Goal: Transaction & Acquisition: Purchase product/service

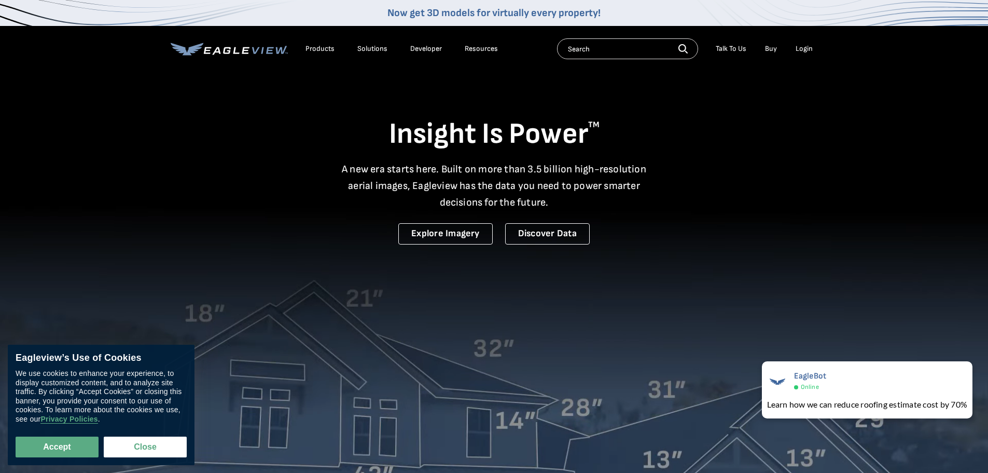
click at [807, 45] on div "Login" at bounding box center [804, 48] width 17 height 9
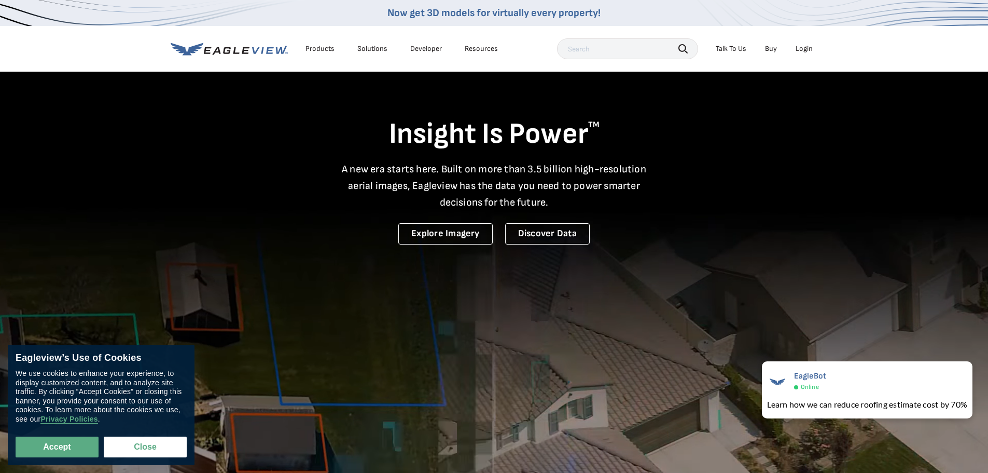
click at [803, 47] on div "Login" at bounding box center [804, 48] width 17 height 9
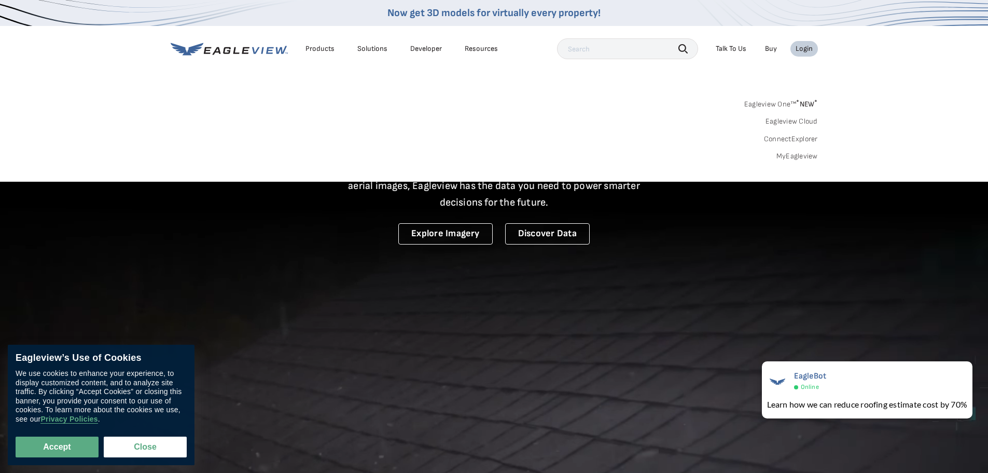
click at [797, 154] on link "MyEagleview" at bounding box center [798, 155] width 42 height 9
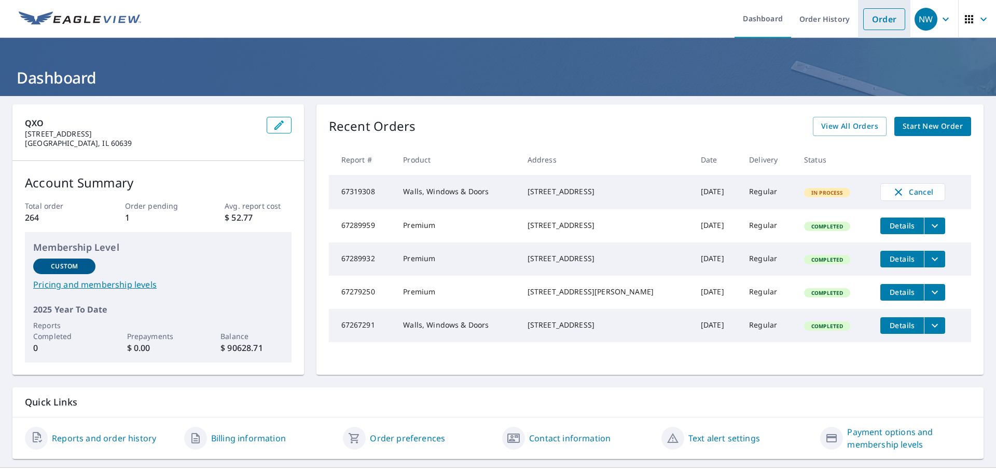
click at [875, 19] on link "Order" at bounding box center [884, 19] width 42 height 22
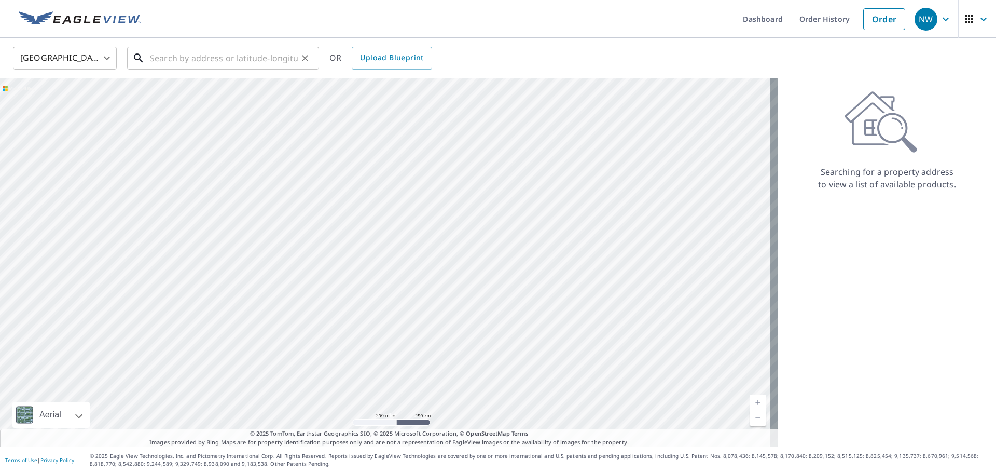
click at [269, 59] on input "text" at bounding box center [224, 58] width 148 height 29
paste input "[STREET_ADDRESS]"
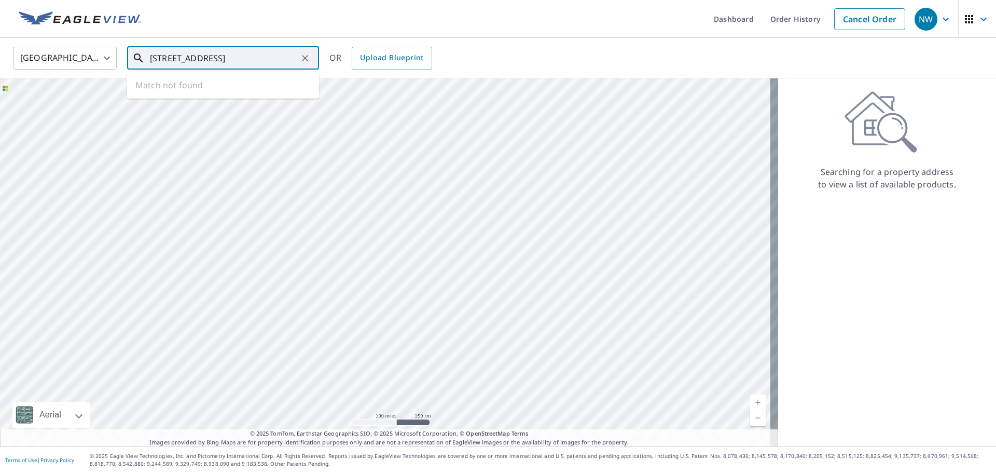
scroll to position [0, 12]
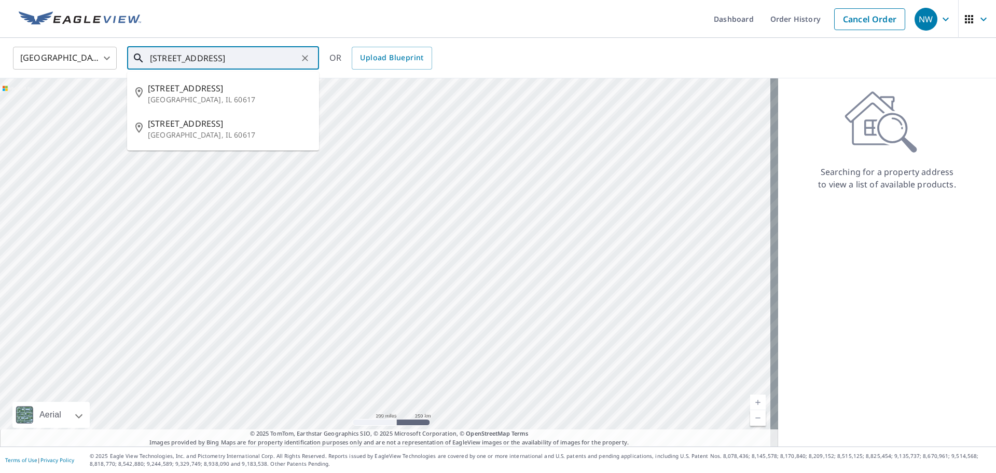
drag, startPoint x: 216, startPoint y: 60, endPoint x: 203, endPoint y: 62, distance: 13.2
click at [203, 62] on input "[STREET_ADDRESS]" at bounding box center [224, 58] width 148 height 29
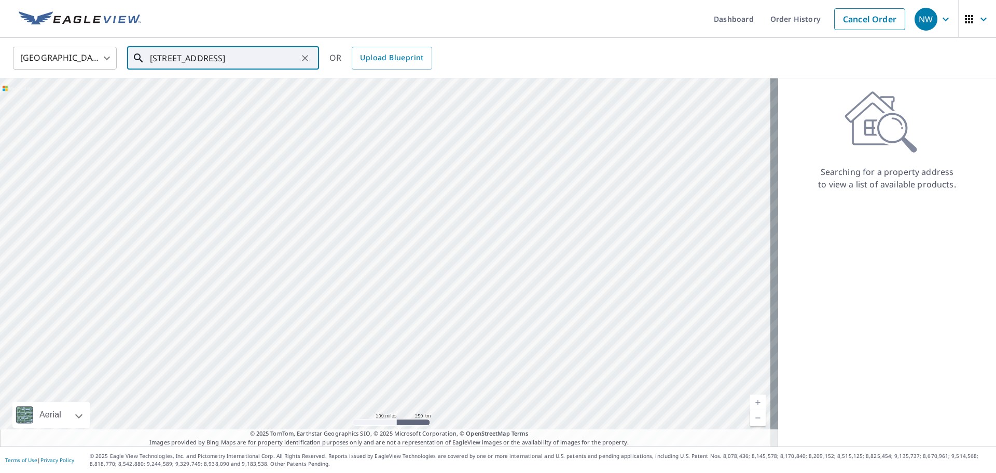
click at [178, 58] on input "[STREET_ADDRESS]" at bounding box center [224, 58] width 148 height 29
paste input "venue [GEOGRAPHIC_DATA]"
click at [221, 94] on p "[GEOGRAPHIC_DATA], IL 60633" at bounding box center [229, 99] width 163 height 10
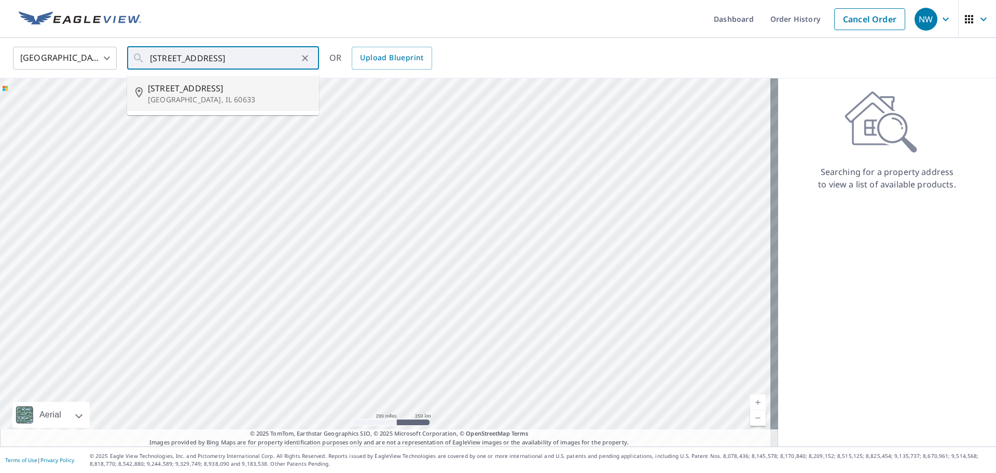
type input "[STREET_ADDRESS]"
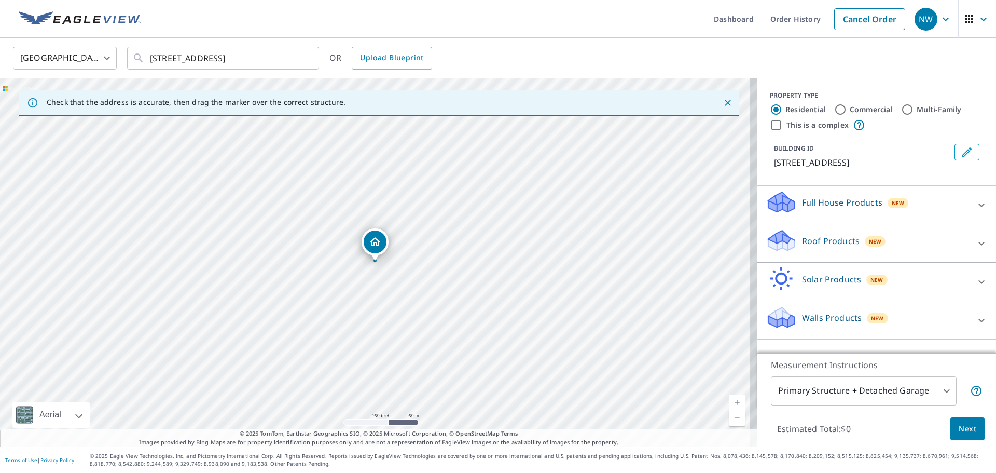
click at [833, 317] on p "Walls Products" at bounding box center [832, 317] width 60 height 12
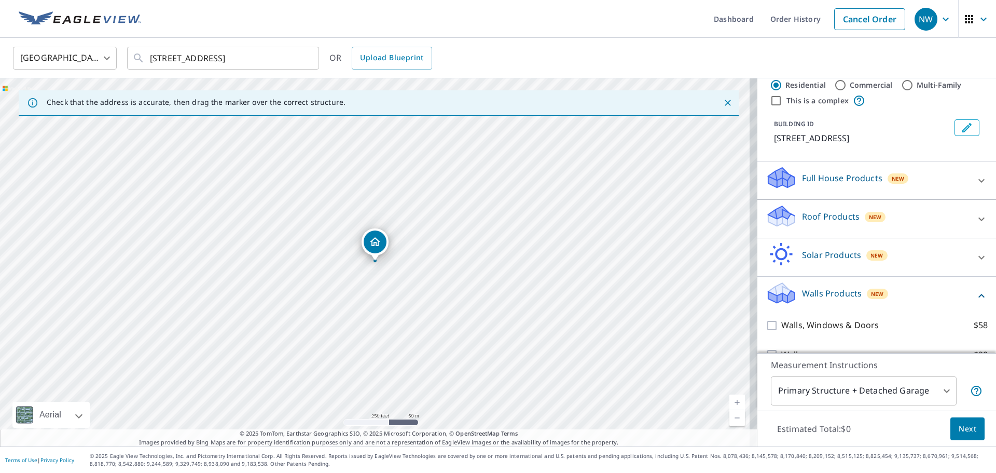
scroll to position [45, 0]
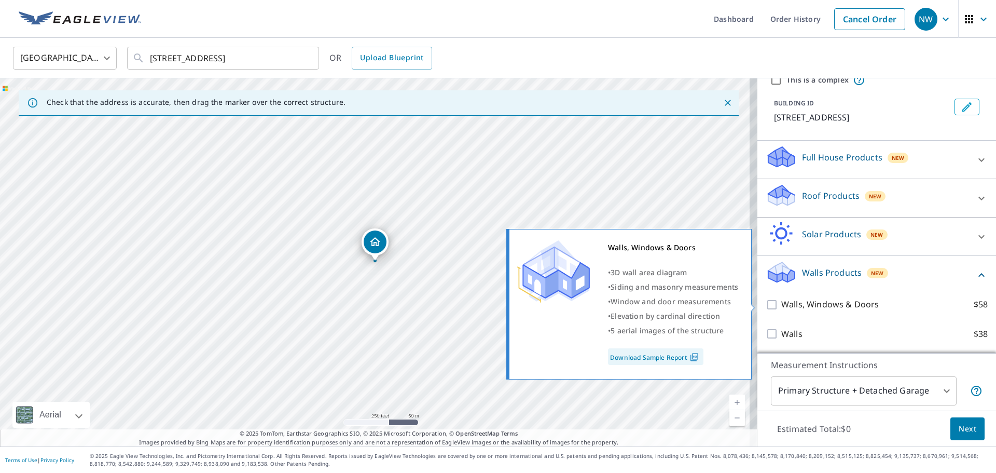
click at [766, 301] on input "Walls, Windows & Doors $58" at bounding box center [774, 304] width 16 height 12
checkbox input "true"
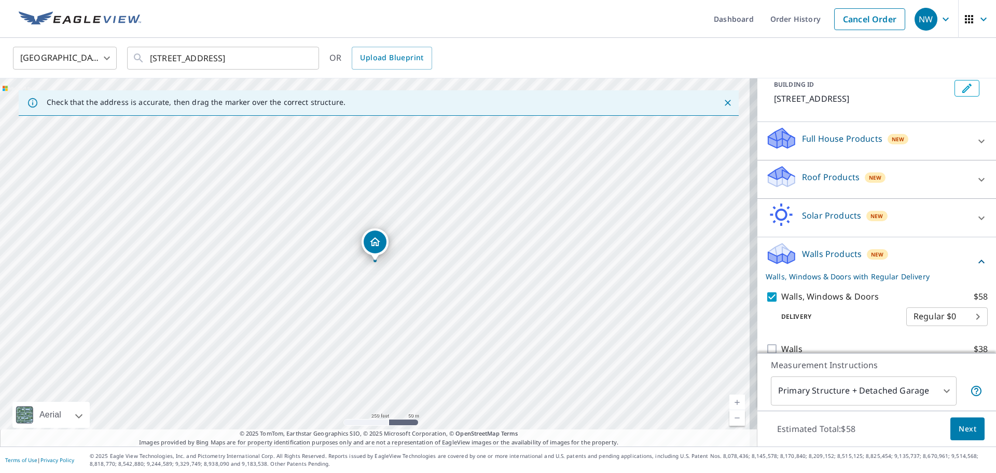
scroll to position [79, 0]
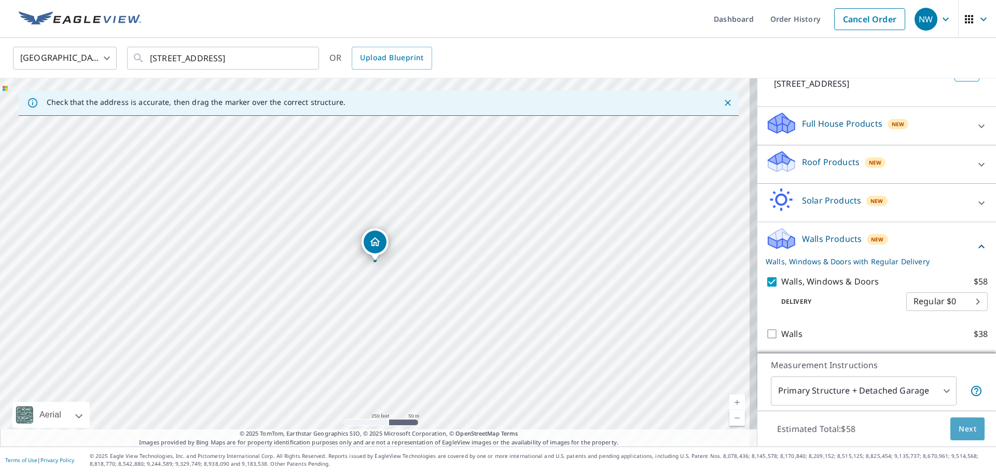
click at [959, 431] on span "Next" at bounding box center [968, 428] width 18 height 13
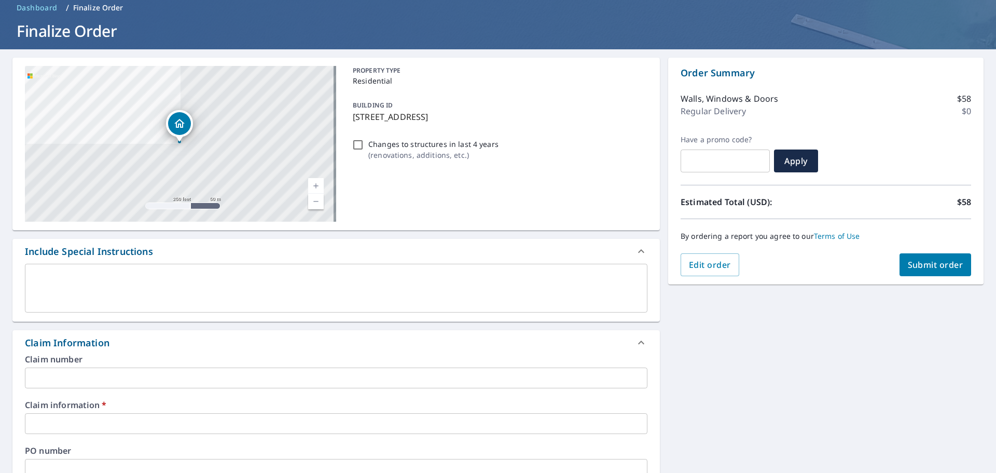
scroll to position [104, 0]
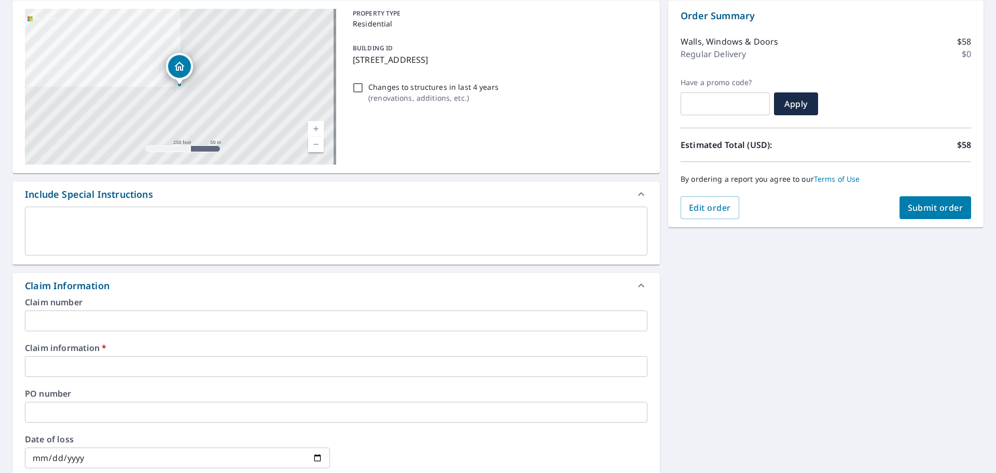
click at [150, 375] on input "text" at bounding box center [336, 366] width 623 height 21
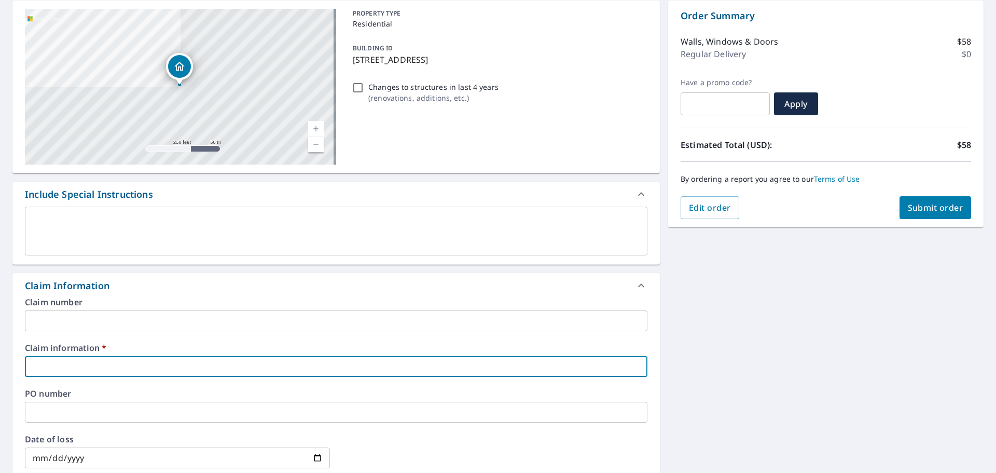
paste input "676320"
type input "676320"
checkbox input "true"
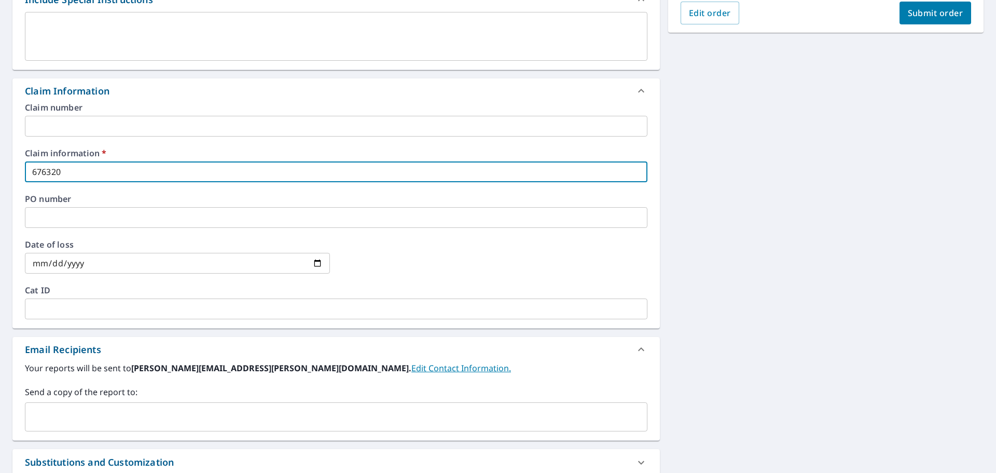
scroll to position [363, 0]
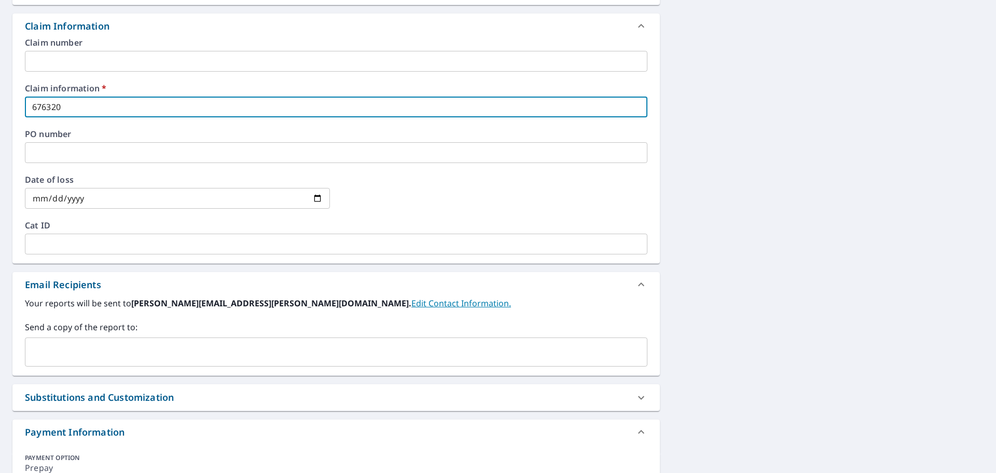
type input "676320"
click at [154, 357] on input "text" at bounding box center [329, 352] width 598 height 20
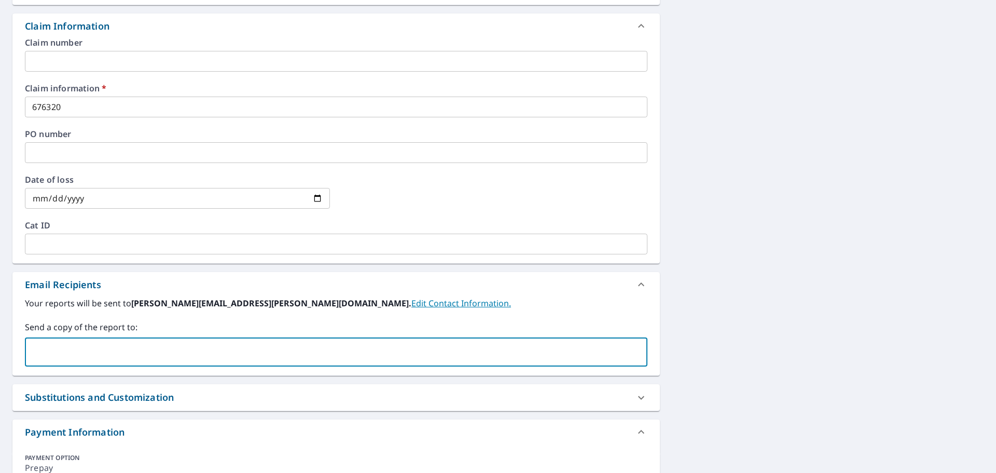
click at [134, 353] on input "text" at bounding box center [329, 352] width 598 height 20
type input "monika.murdza@qxo.com"
click at [804, 218] on div "13457 S Avenue O Chicago, IL 60633 Aerial Road A standard road map Aerial A det…" at bounding box center [498, 128] width 996 height 790
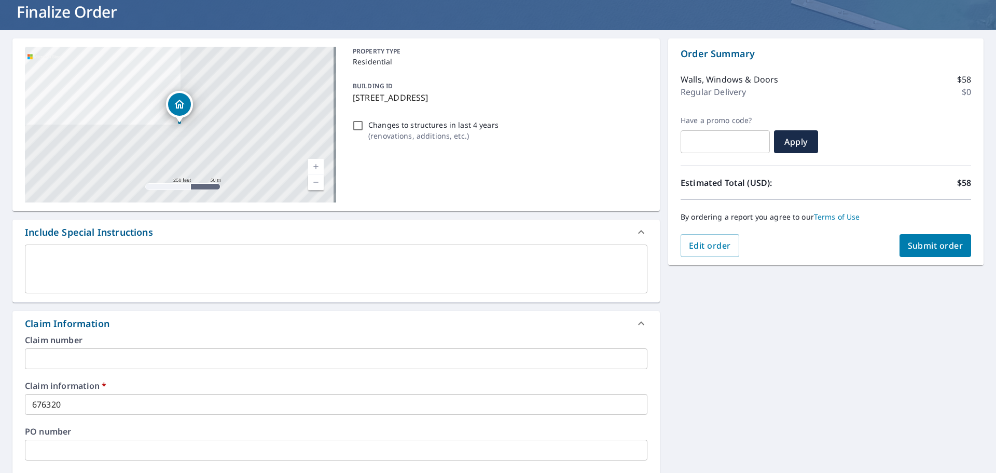
scroll to position [0, 0]
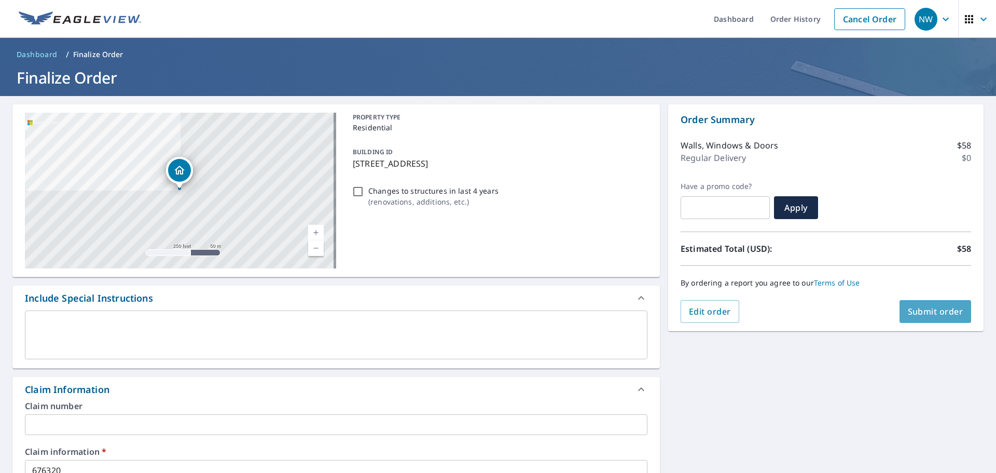
click at [920, 314] on span "Submit order" at bounding box center [936, 311] width 56 height 11
checkbox input "true"
